Goal: Task Accomplishment & Management: Manage account settings

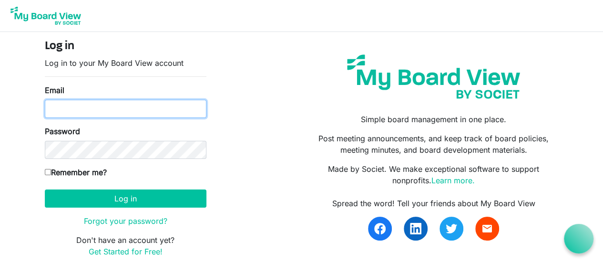
click at [183, 106] on input "Email" at bounding box center [126, 109] width 162 height 18
type input "[EMAIL_ADDRESS][DOMAIN_NAME]"
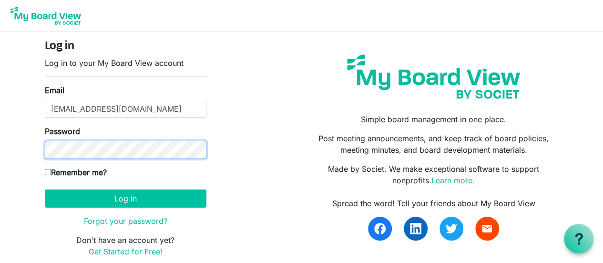
click at [45, 189] on button "Log in" at bounding box center [126, 198] width 162 height 18
